Goal: Navigation & Orientation: Find specific page/section

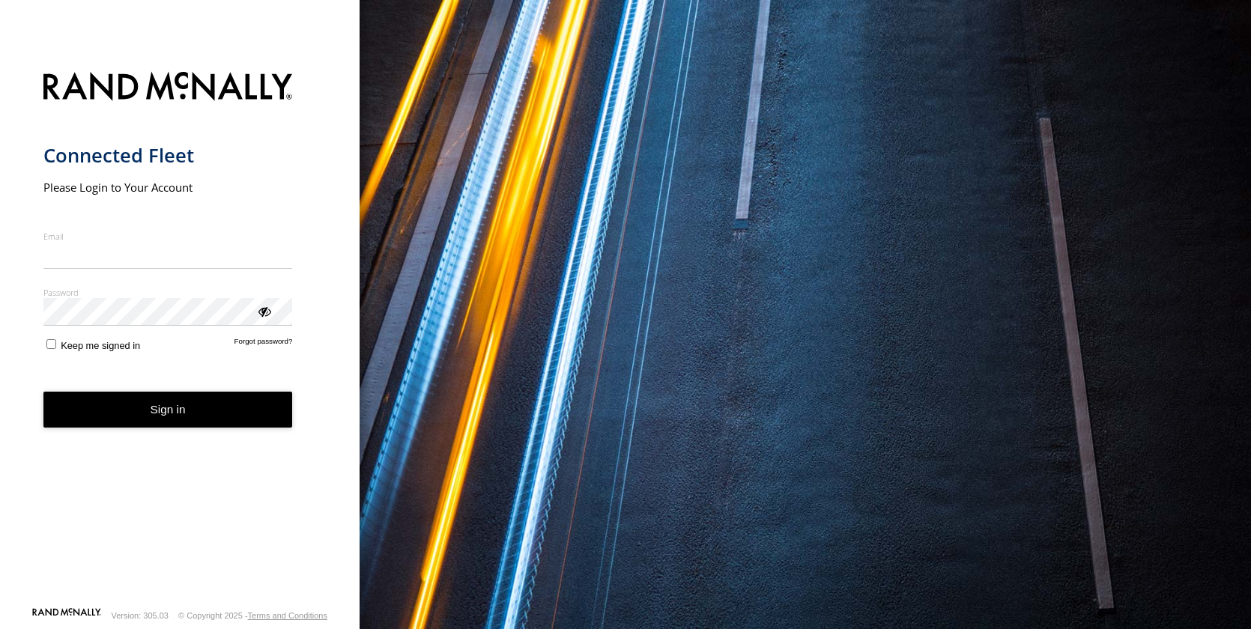
click at [139, 254] on input "Email" at bounding box center [167, 255] width 249 height 27
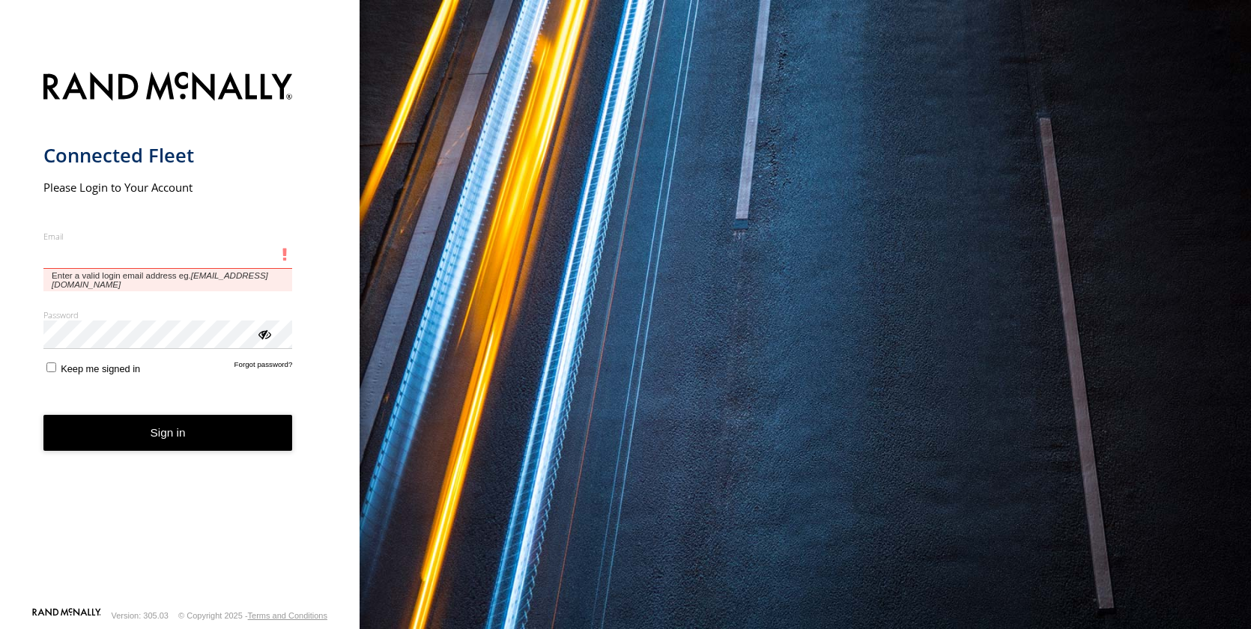
type input "**********"
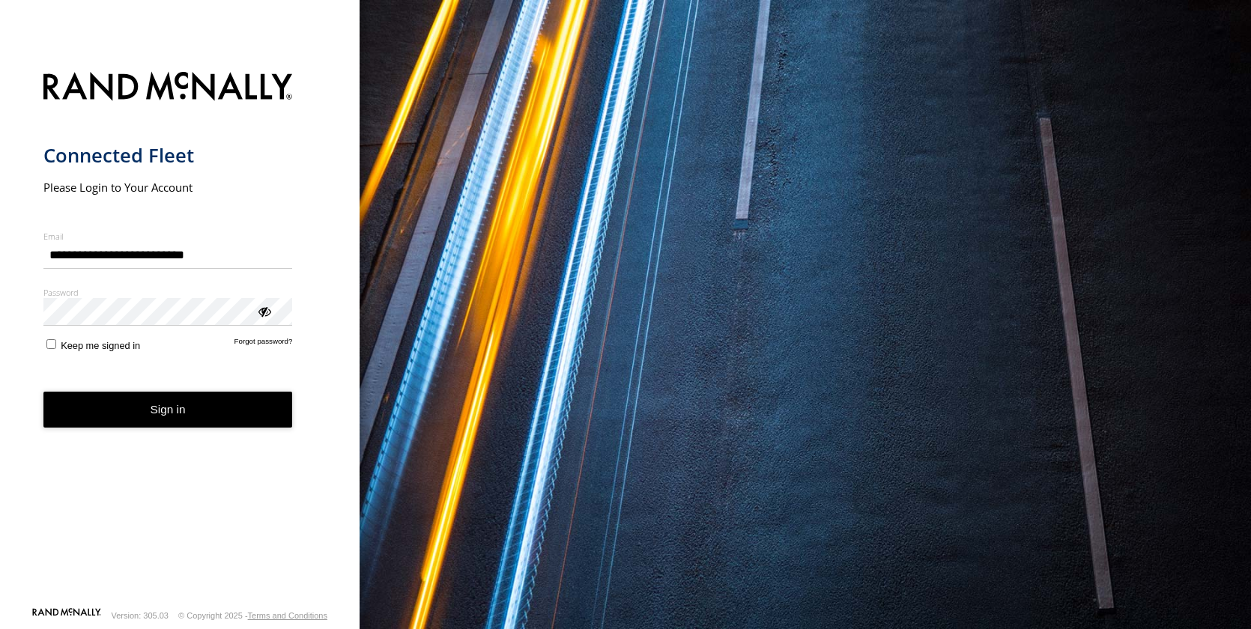
click at [140, 407] on button "Sign in" at bounding box center [167, 410] width 249 height 37
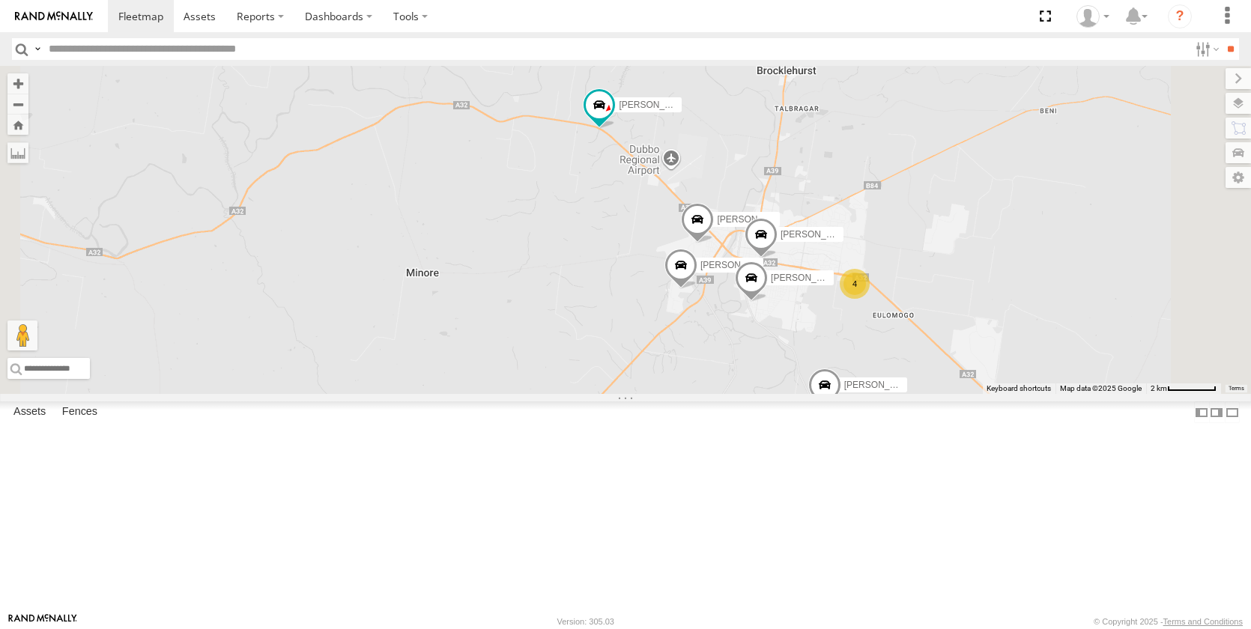
drag, startPoint x: 1037, startPoint y: 432, endPoint x: 928, endPoint y: 256, distance: 207.2
click at [928, 256] on div "Darcy Furnell - NEW ute Matt Harding Matt Rose Sam Holcroft Jack Parker MJ Will…" at bounding box center [625, 230] width 1251 height 328
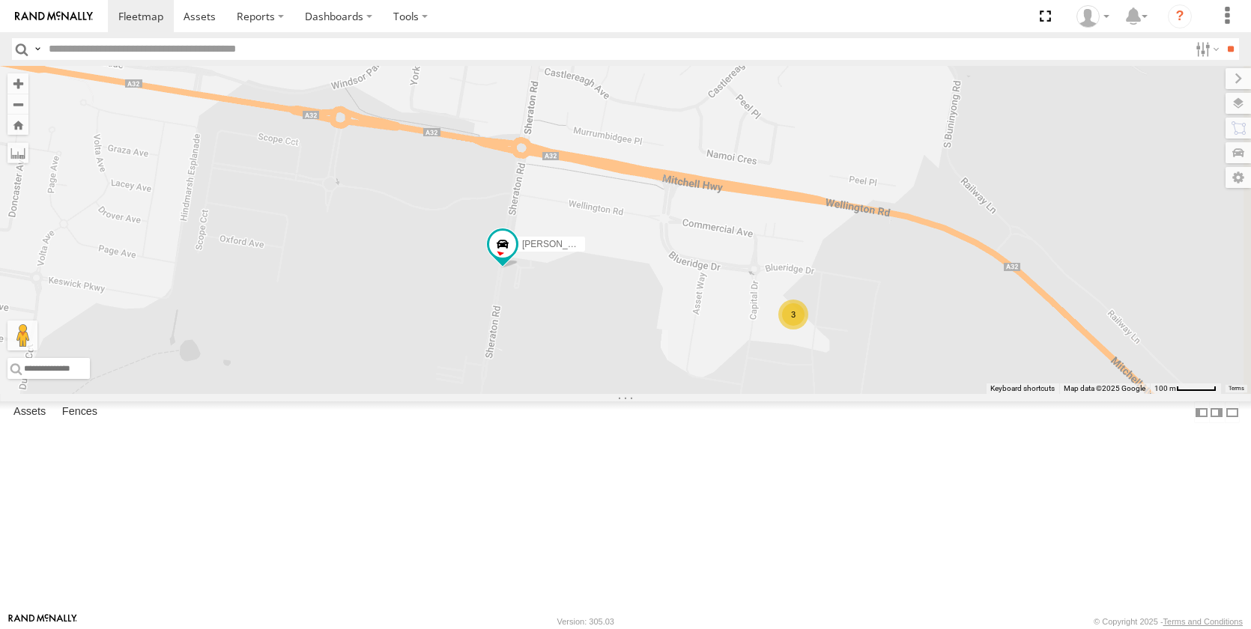
drag, startPoint x: 1060, startPoint y: 518, endPoint x: 771, endPoint y: 438, distance: 299.9
click at [771, 394] on div "Darcy Furnell - NEW ute Matt Harding Matt Rose Sam Holcroft Jack Parker MJ Will…" at bounding box center [625, 230] width 1251 height 328
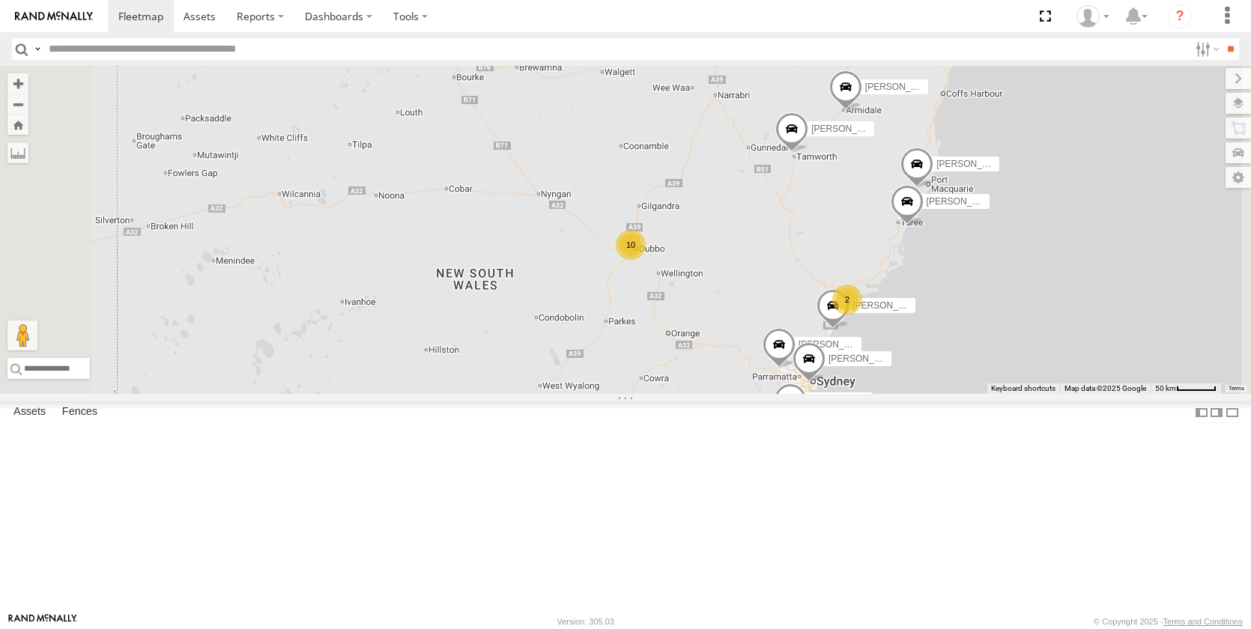
drag, startPoint x: 950, startPoint y: 474, endPoint x: 915, endPoint y: 350, distance: 129.0
click at [919, 356] on div "Darcy Furnell - NEW ute Matt Harding Matt Rose Sam Holcroft Tom Brisbane 10 2 K…" at bounding box center [625, 230] width 1251 height 328
